Goal: Transaction & Acquisition: Purchase product/service

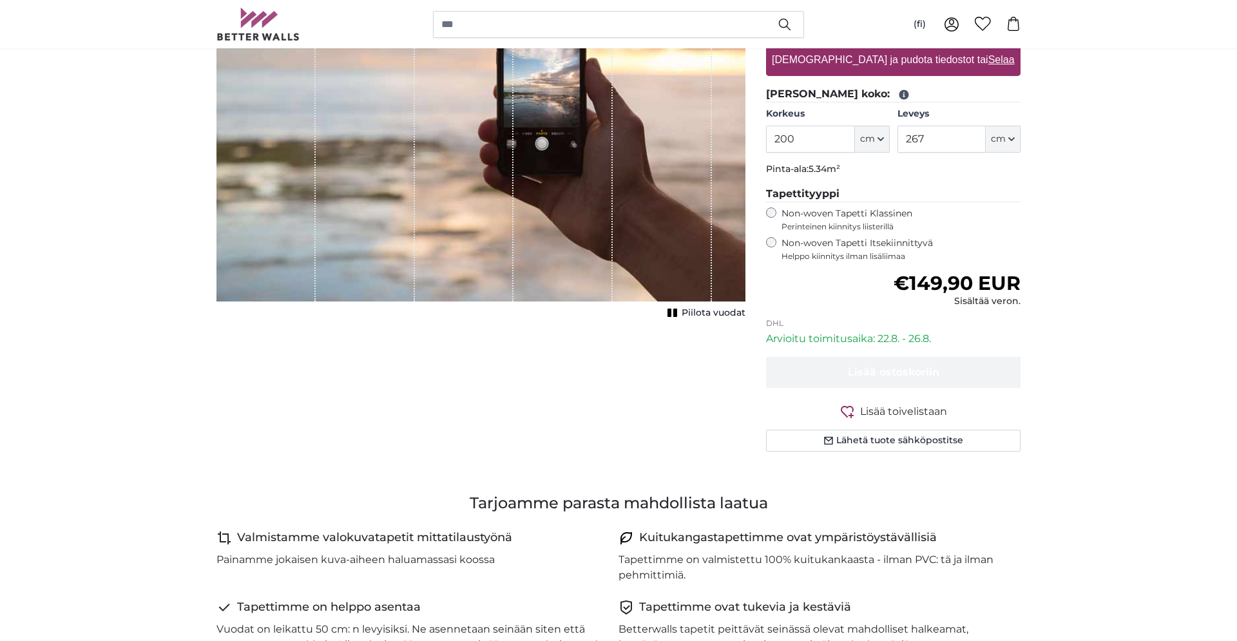
scroll to position [66, 0]
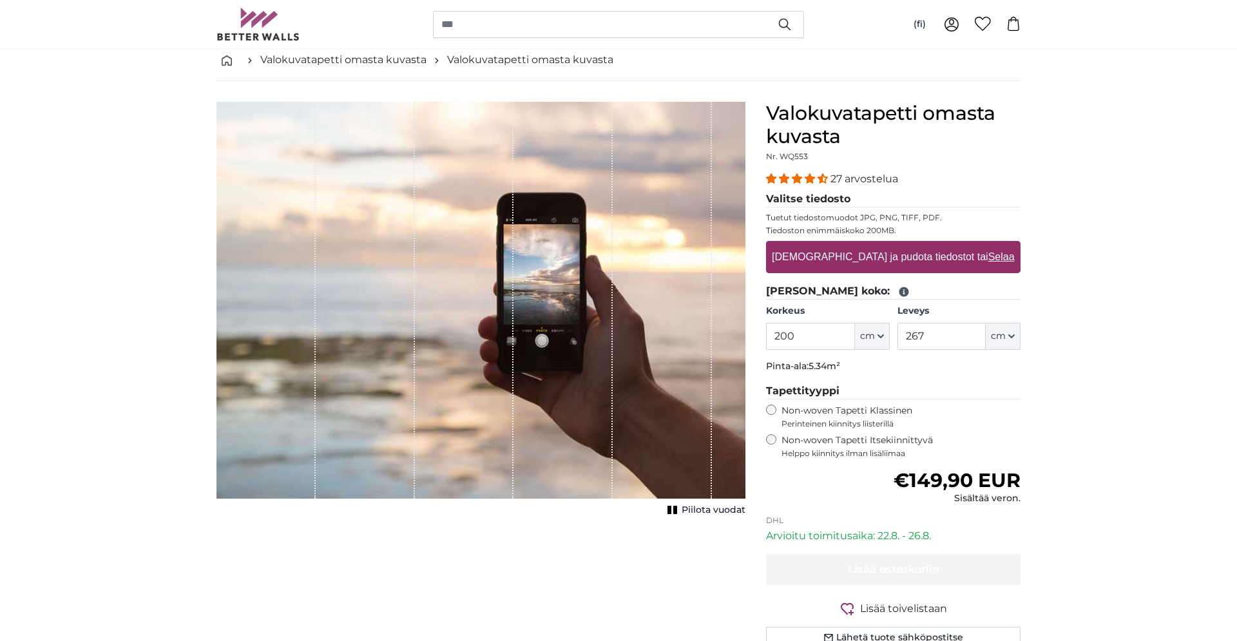
drag, startPoint x: 815, startPoint y: 337, endPoint x: 781, endPoint y: 344, distance: 35.5
click at [781, 344] on input "200" at bounding box center [810, 336] width 88 height 27
type input "241"
click at [933, 336] on input "267" at bounding box center [942, 336] width 88 height 27
drag, startPoint x: 957, startPoint y: 340, endPoint x: 893, endPoint y: 340, distance: 63.8
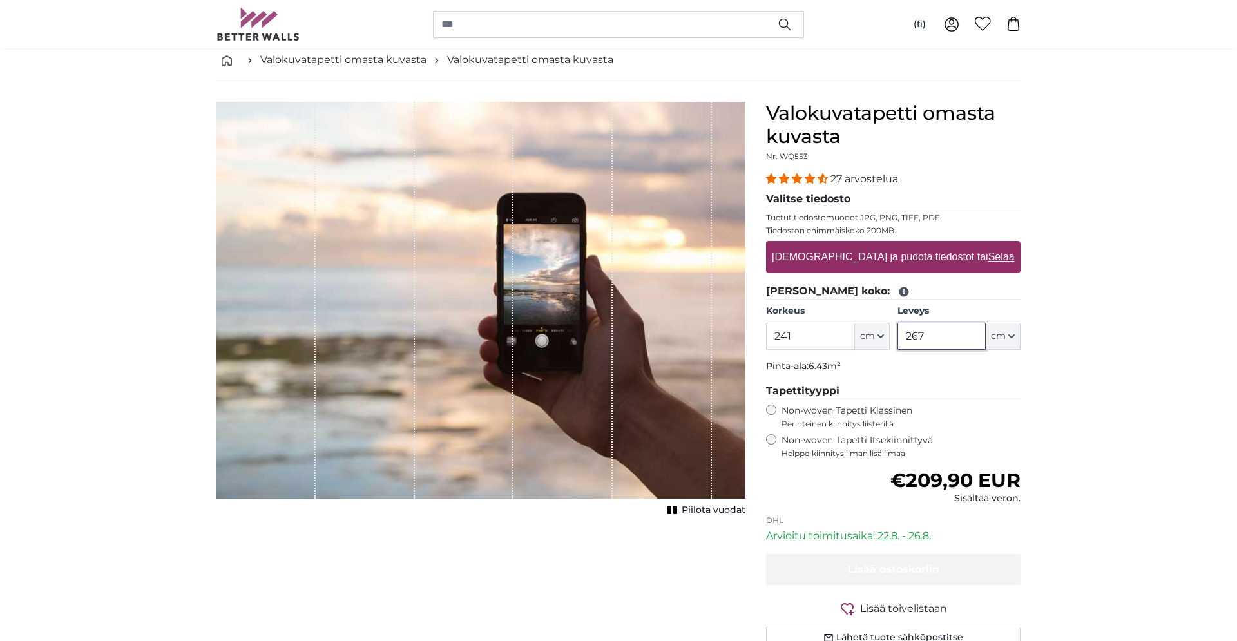
click at [898, 340] on input "267" at bounding box center [942, 336] width 88 height 27
type input "340"
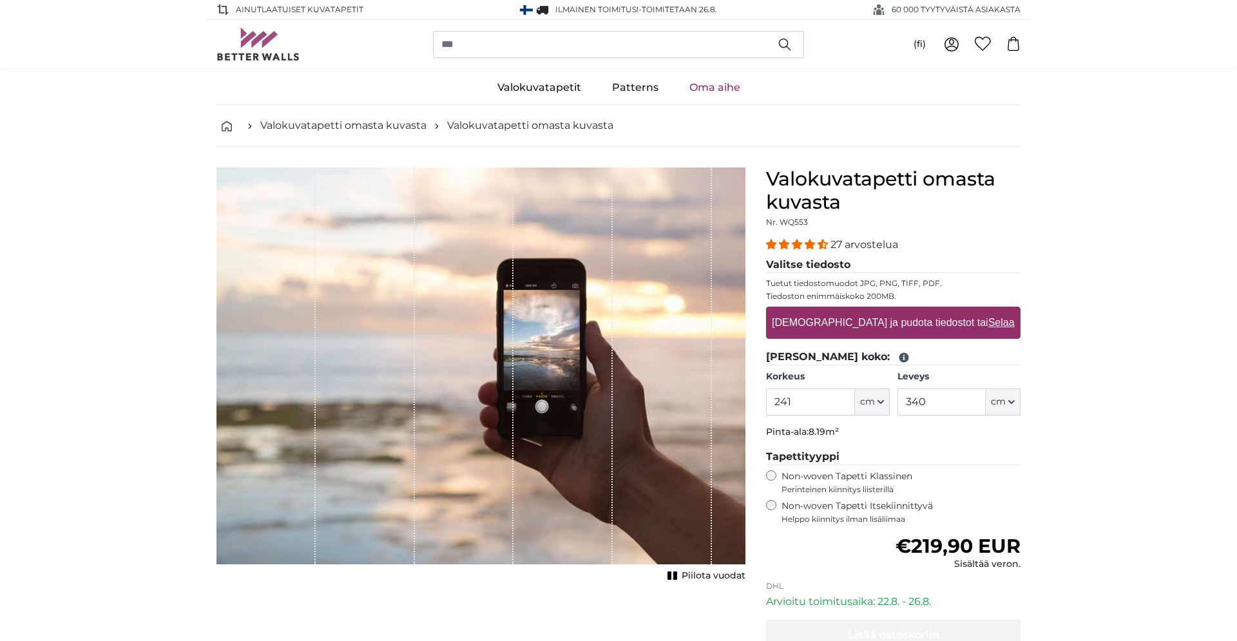
click at [900, 318] on label "[DEMOGRAPHIC_DATA] ja pudota tiedostot tai Selaa" at bounding box center [893, 323] width 253 height 26
click at [900, 311] on input "[DEMOGRAPHIC_DATA] ja pudota tiedostot tai Selaa" at bounding box center [893, 309] width 255 height 4
type input "**********"
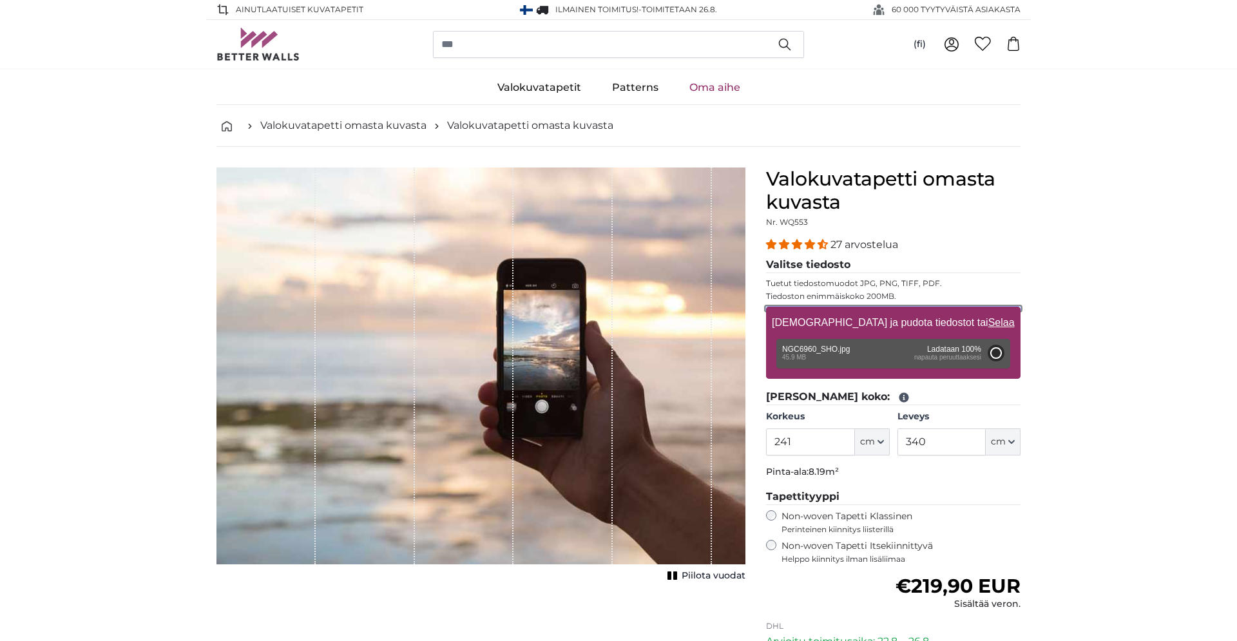
type input "200"
type input "294"
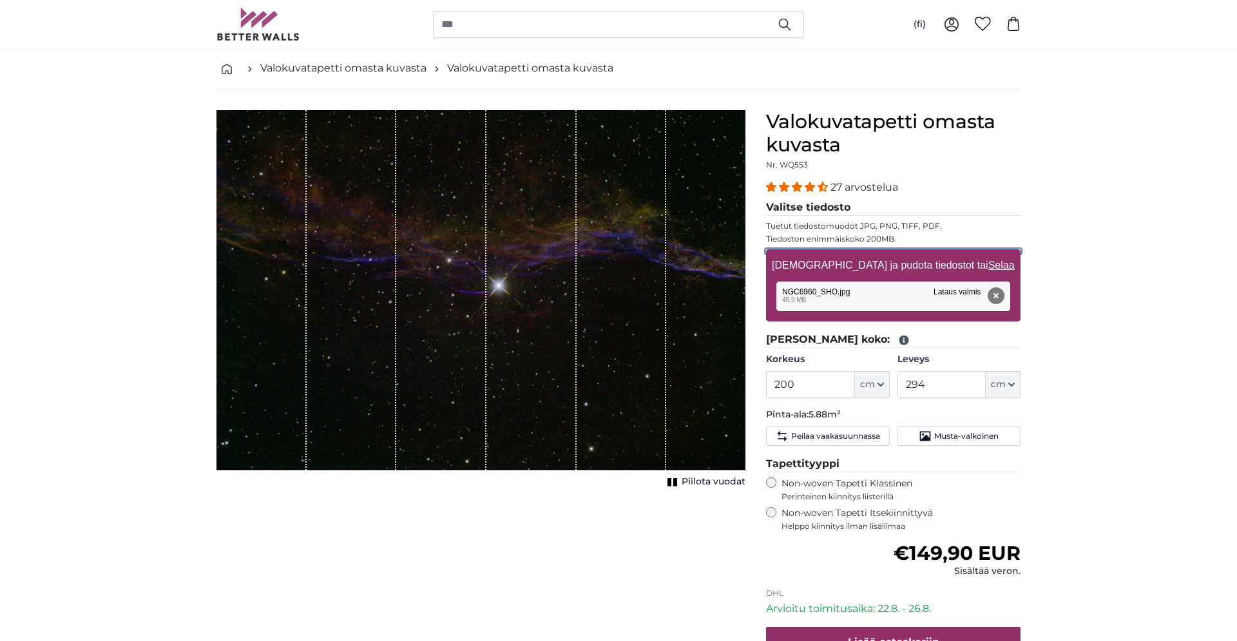
scroll to position [66, 0]
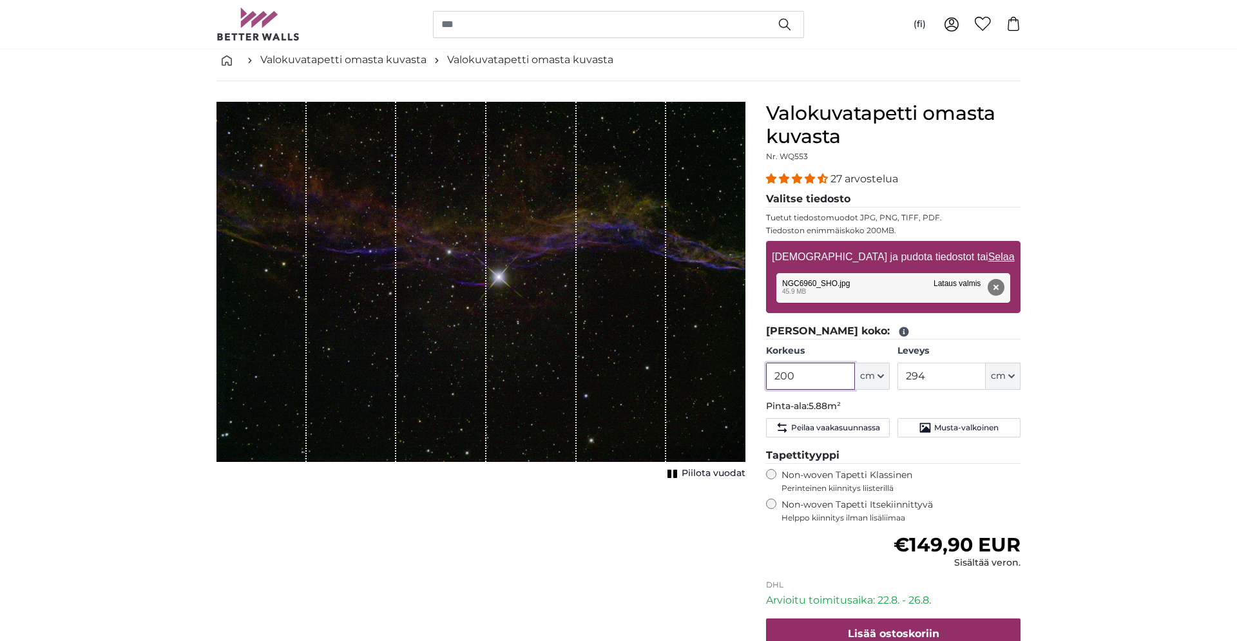
drag, startPoint x: 829, startPoint y: 378, endPoint x: 747, endPoint y: 373, distance: 82.0
click at [766, 373] on input "200" at bounding box center [810, 376] width 88 height 27
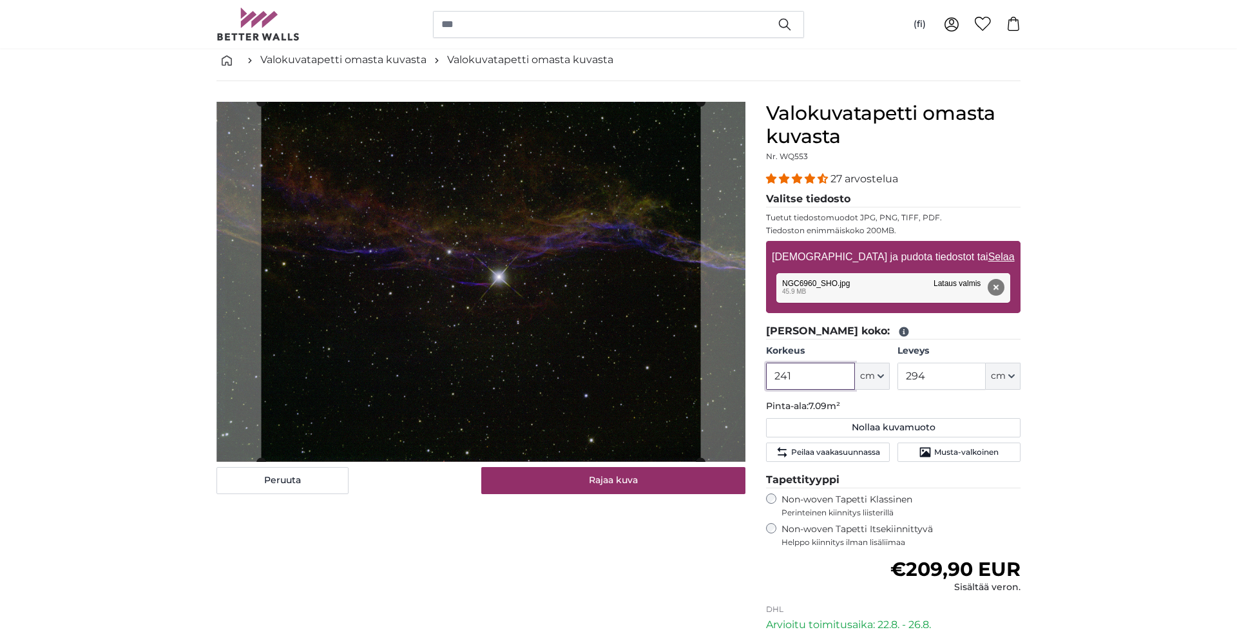
type input "241"
click at [950, 380] on input "294" at bounding box center [942, 376] width 88 height 27
drag, startPoint x: 956, startPoint y: 379, endPoint x: 897, endPoint y: 373, distance: 60.2
click at [898, 373] on input "294" at bounding box center [942, 376] width 88 height 27
type input "340"
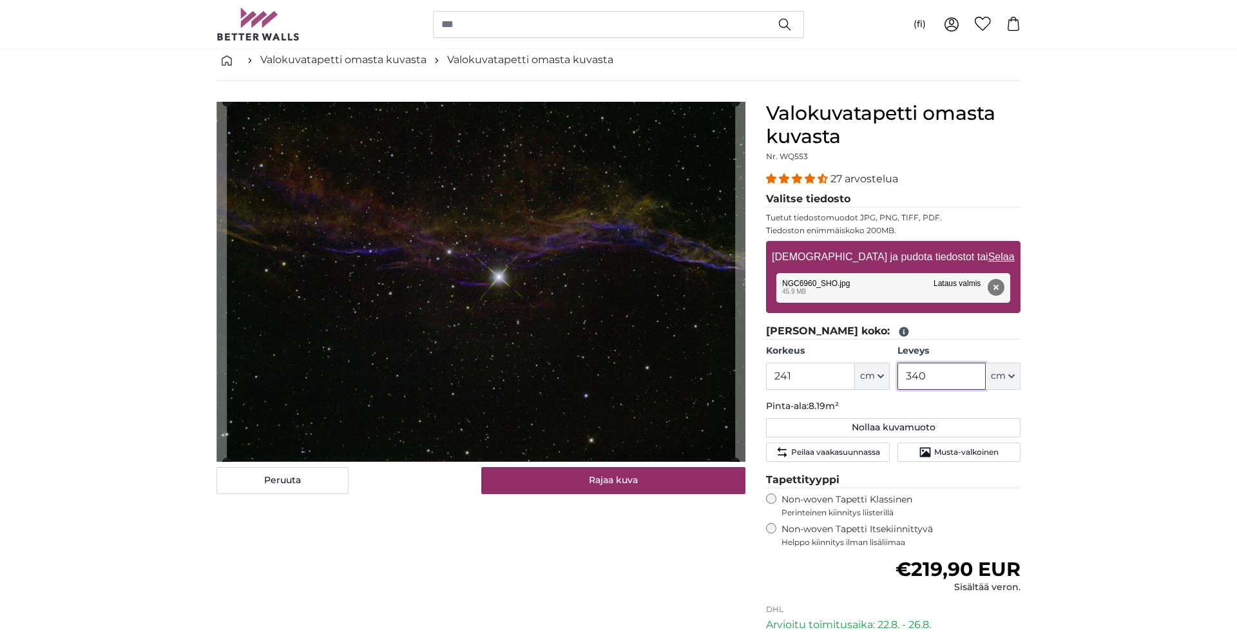
type input "340"
